Goal: Task Accomplishment & Management: Use online tool/utility

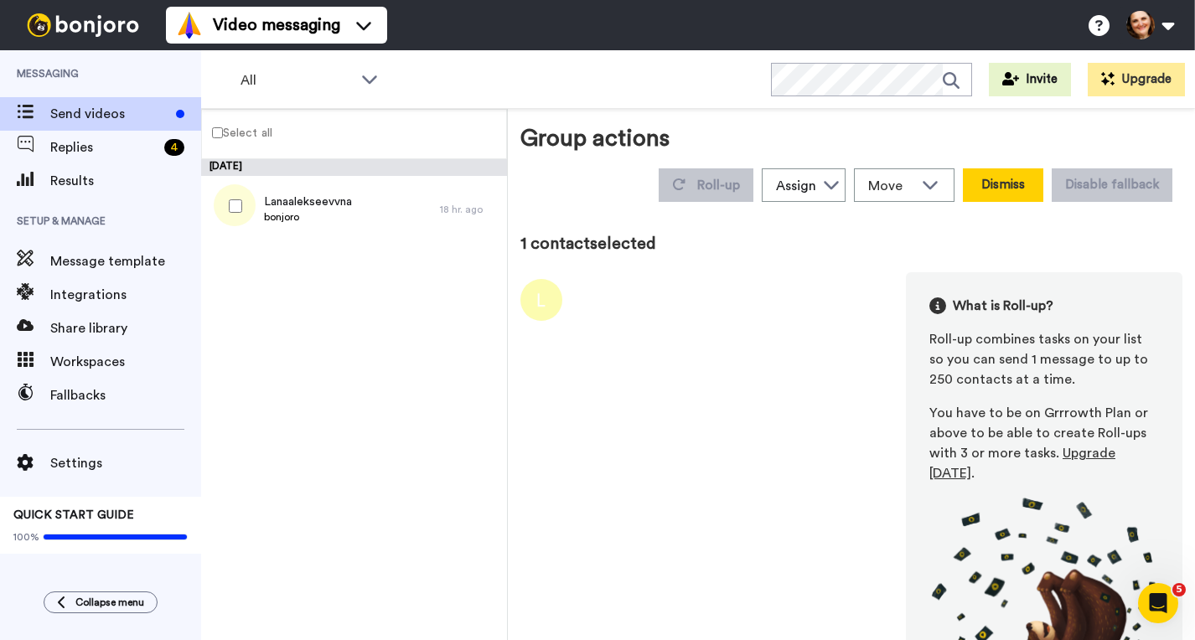
click at [988, 183] on button "Dismiss" at bounding box center [1003, 186] width 80 height 34
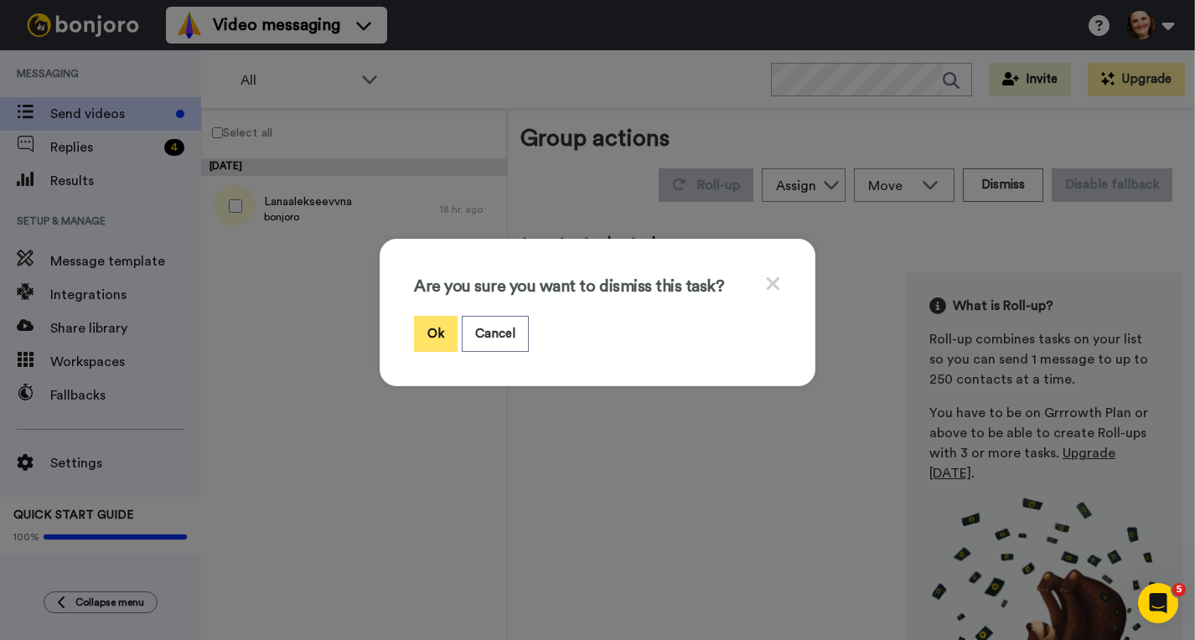
click at [435, 337] on button "Ok" at bounding box center [436, 334] width 44 height 36
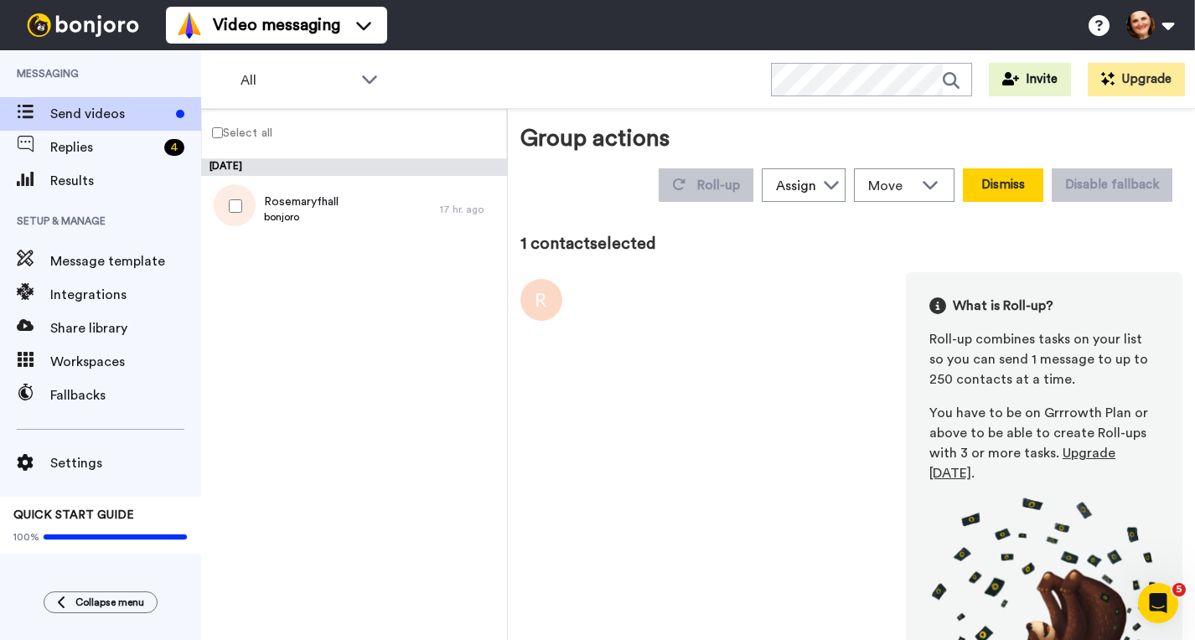
click at [991, 183] on button "Dismiss" at bounding box center [1003, 186] width 80 height 34
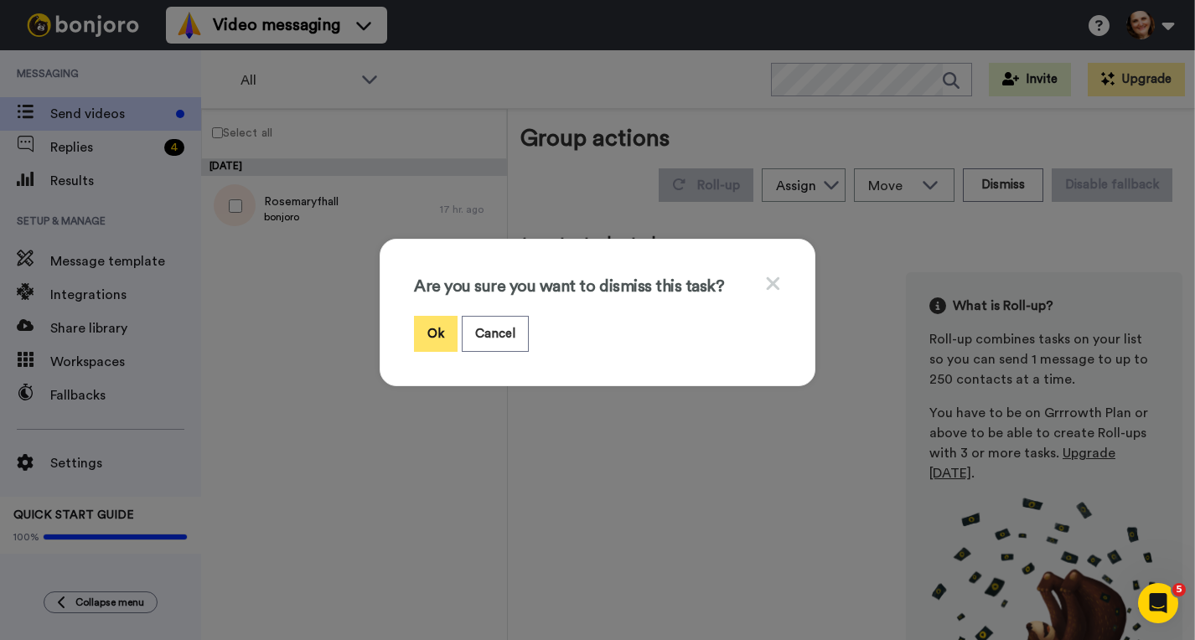
click at [426, 339] on button "Ok" at bounding box center [436, 334] width 44 height 36
